Goal: Book appointment/travel/reservation

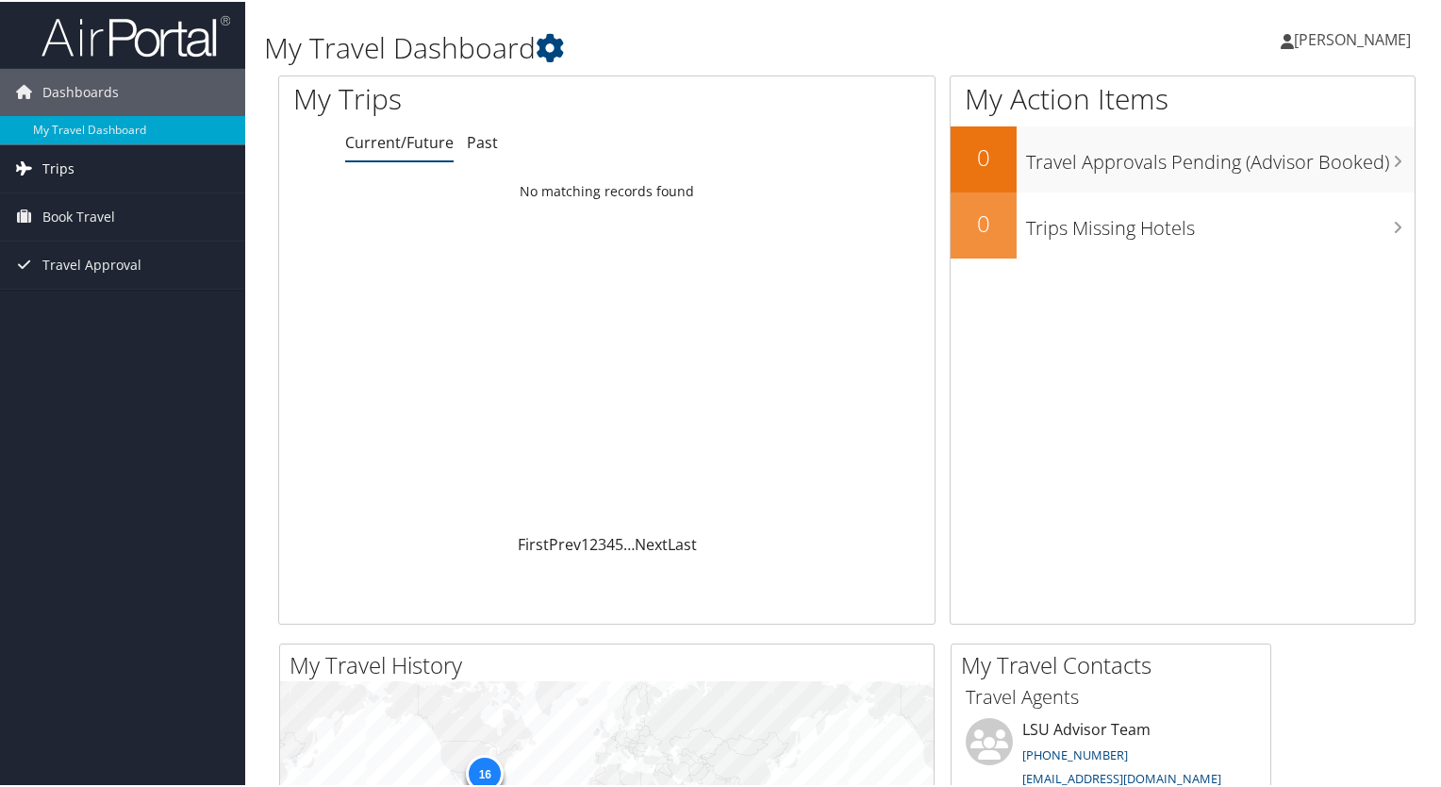
click at [64, 179] on span "Trips" at bounding box center [58, 166] width 32 height 47
click at [54, 294] on span "Book Travel" at bounding box center [78, 299] width 73 height 47
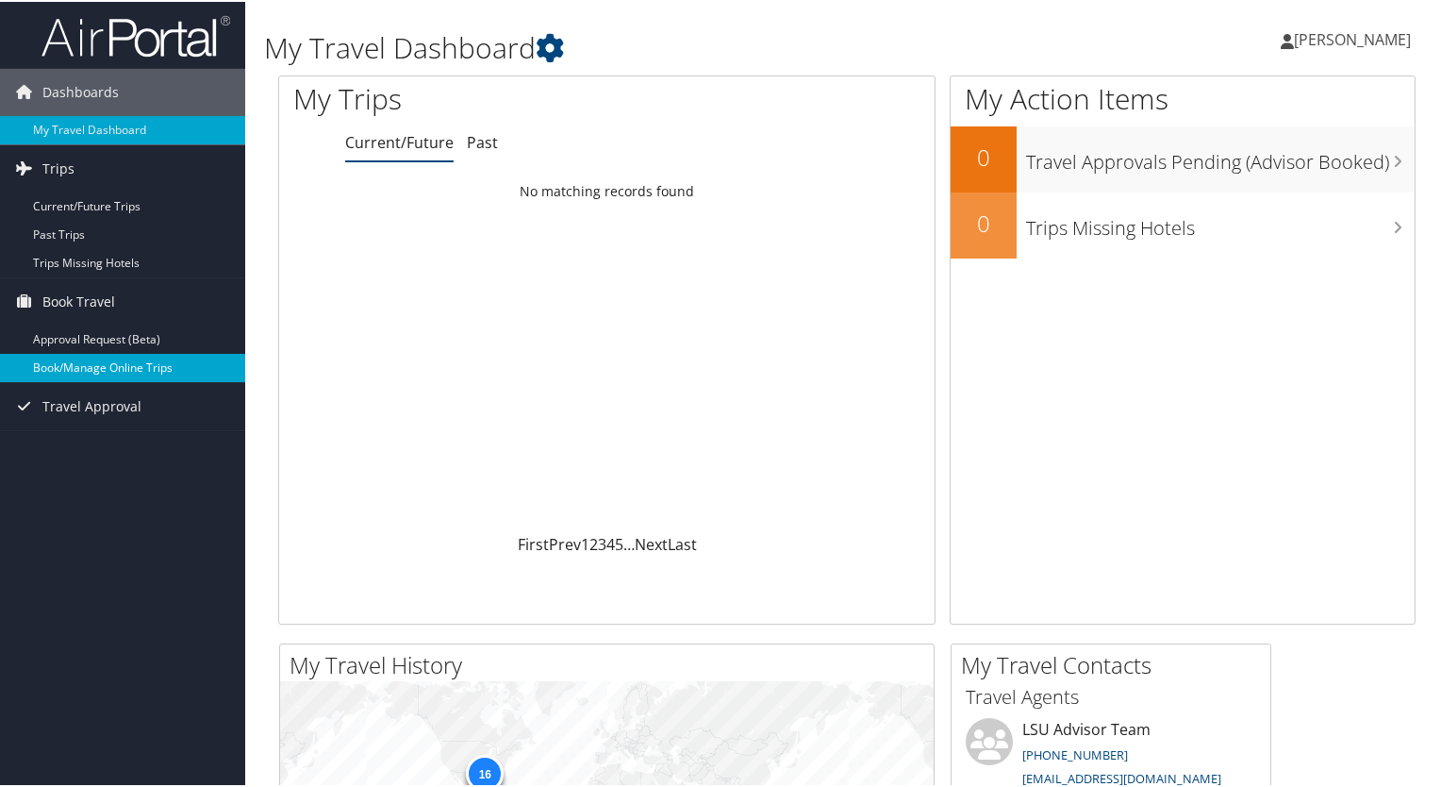
click at [84, 367] on link "Book/Manage Online Trips" at bounding box center [122, 366] width 245 height 28
click at [127, 364] on link "Book/Manage Online Trips" at bounding box center [122, 366] width 245 height 28
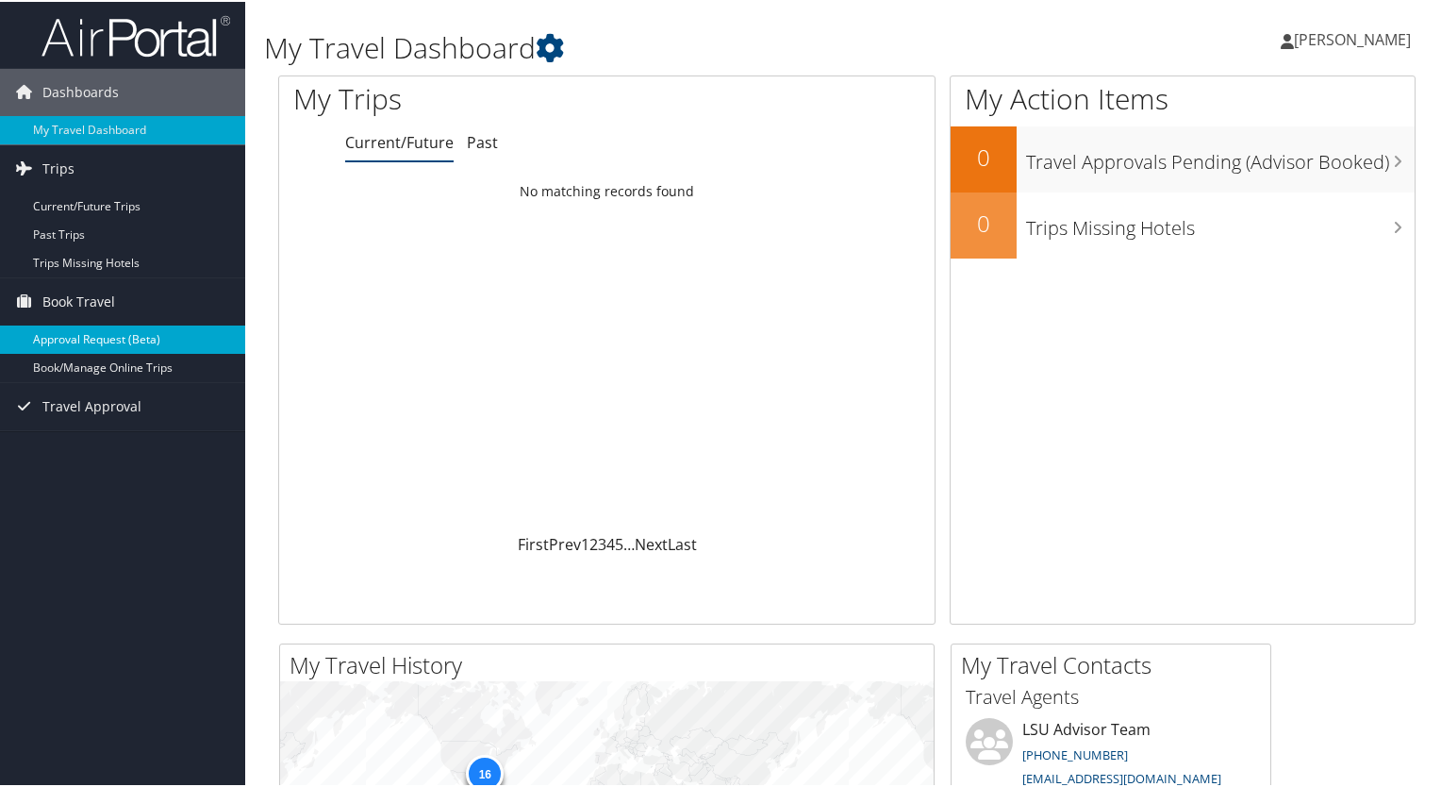
click at [88, 349] on link "Approval Request (Beta)" at bounding box center [122, 338] width 245 height 28
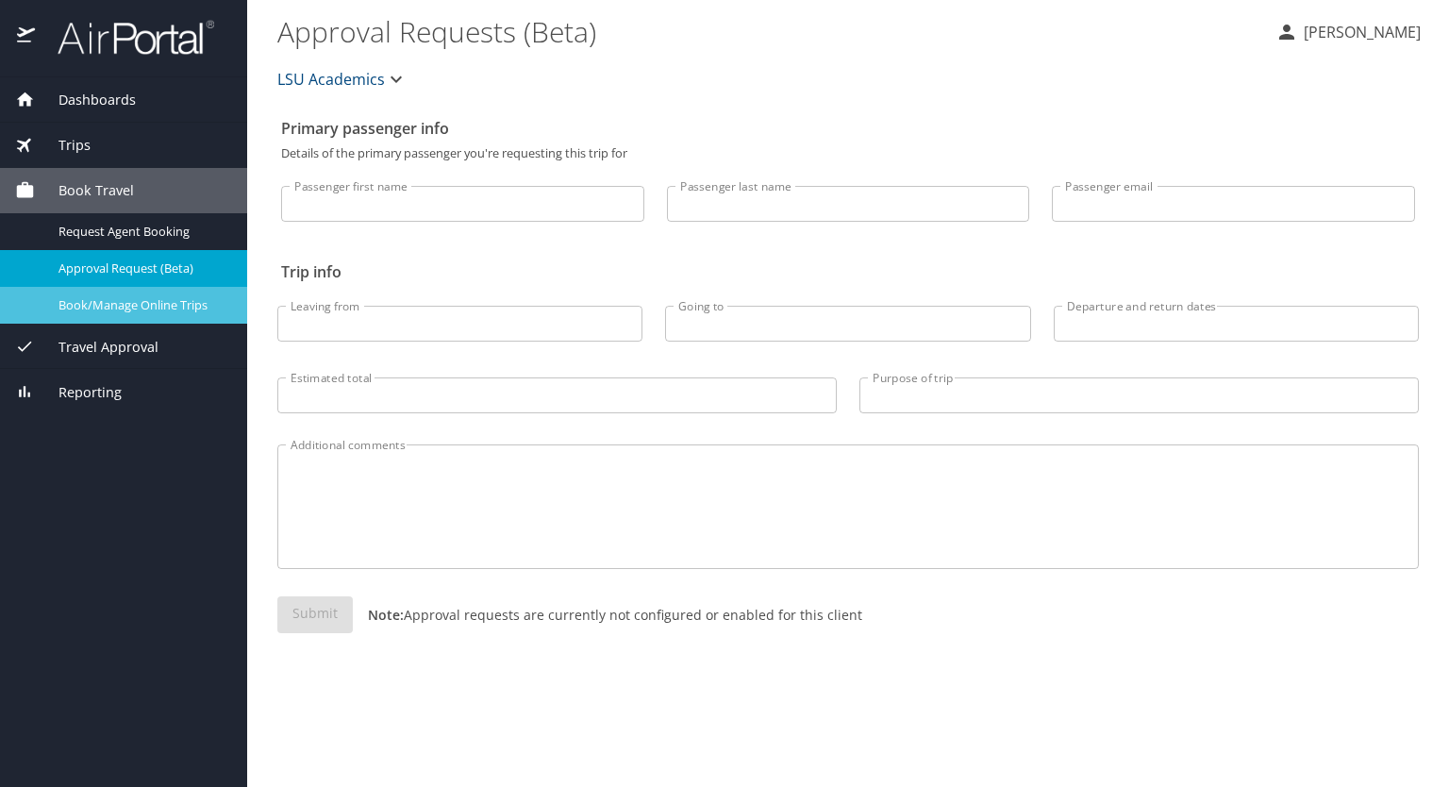
click at [173, 311] on span "Book/Manage Online Trips" at bounding box center [141, 305] width 166 height 18
